Goal: Find specific page/section: Find specific page/section

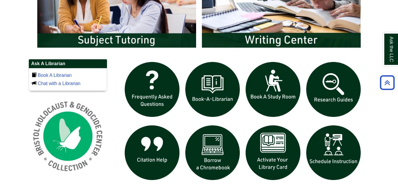
scroll to position [544, 0]
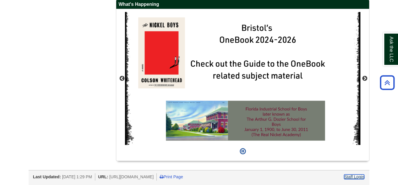
click at [360, 176] on link "Staff Login" at bounding box center [354, 176] width 20 height 5
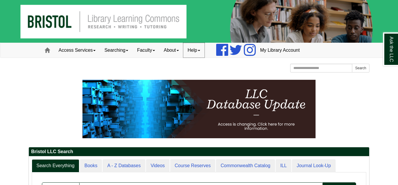
click at [199, 50] on link "Help" at bounding box center [193, 50] width 21 height 15
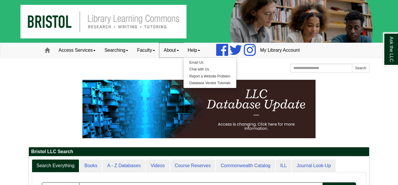
click at [178, 49] on link "About" at bounding box center [172, 50] width 24 height 15
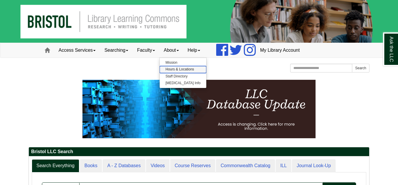
click at [189, 69] on link "Hours & Locations" at bounding box center [183, 69] width 47 height 7
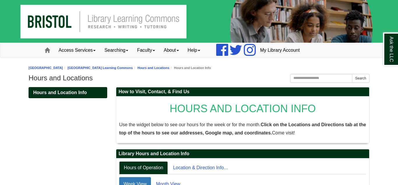
scroll to position [107, 0]
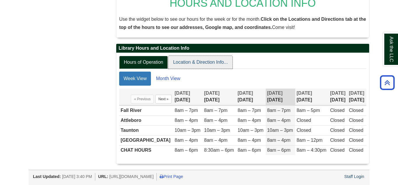
click at [192, 59] on link "Location & Direction Info..." at bounding box center [201, 62] width 64 height 13
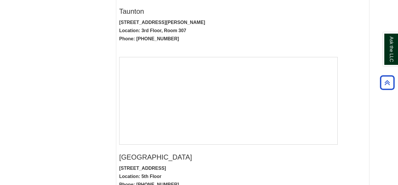
scroll to position [463, 0]
